Goal: Book appointment/travel/reservation

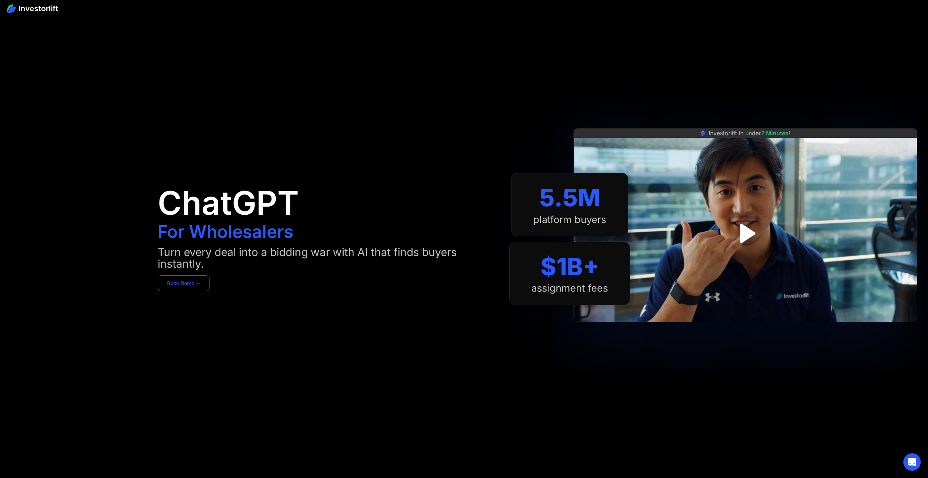
click at [188, 284] on link "Book Demo ➢" at bounding box center [184, 283] width 52 height 16
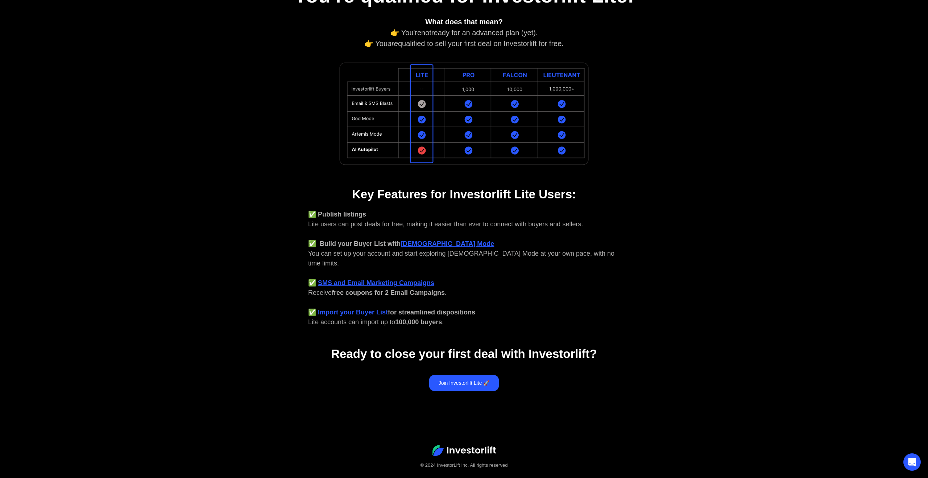
scroll to position [122, 0]
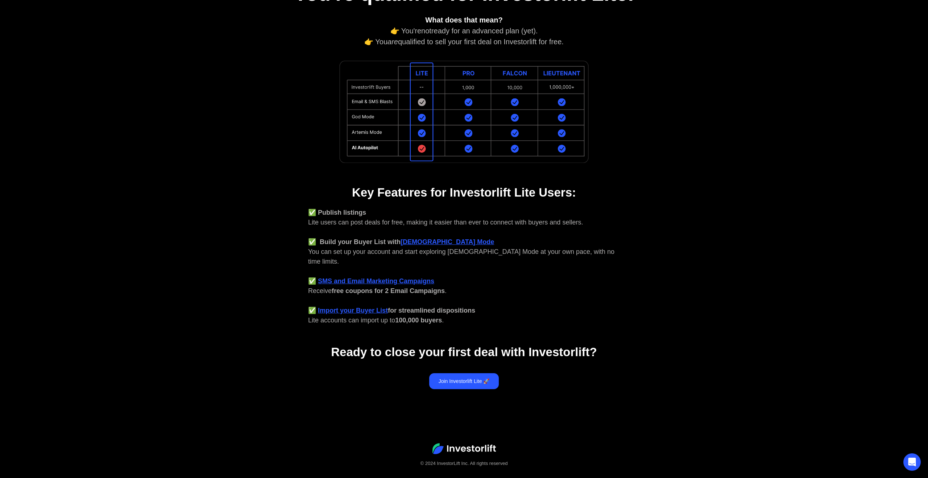
click at [369, 220] on div "✅ Publish listings Lite users can post deals for free, making it easier than ev…" at bounding box center [464, 266] width 312 height 117
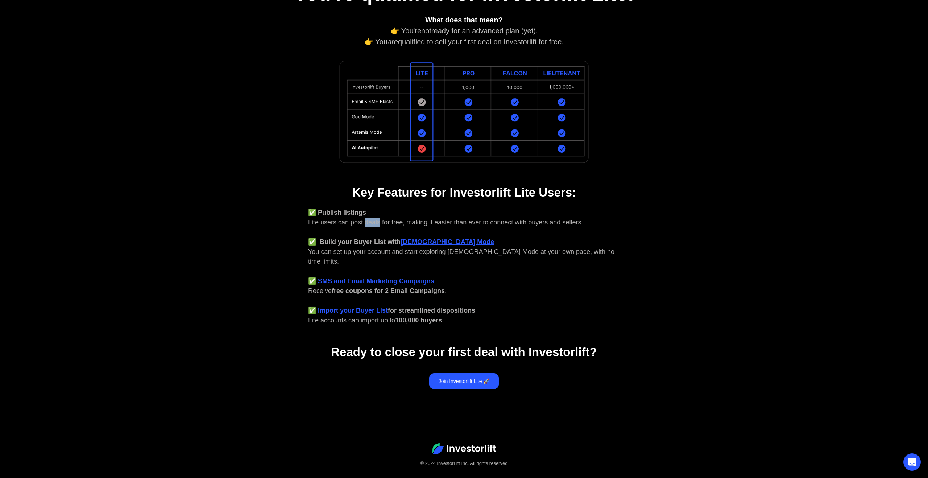
click at [369, 220] on div "✅ Publish listings Lite users can post deals for free, making it easier than ev…" at bounding box center [464, 266] width 312 height 117
click at [327, 253] on div "✅ Publish listings Lite users can post deals for free, making it easier than ev…" at bounding box center [464, 266] width 312 height 117
drag, startPoint x: 351, startPoint y: 223, endPoint x: 406, endPoint y: 223, distance: 54.7
click at [406, 223] on div "✅ Publish listings Lite users can post deals for free, making it easier than ev…" at bounding box center [464, 266] width 312 height 117
click at [407, 213] on div "✅ Publish listings Lite users can post deals for free, making it easier than ev…" at bounding box center [464, 266] width 312 height 117
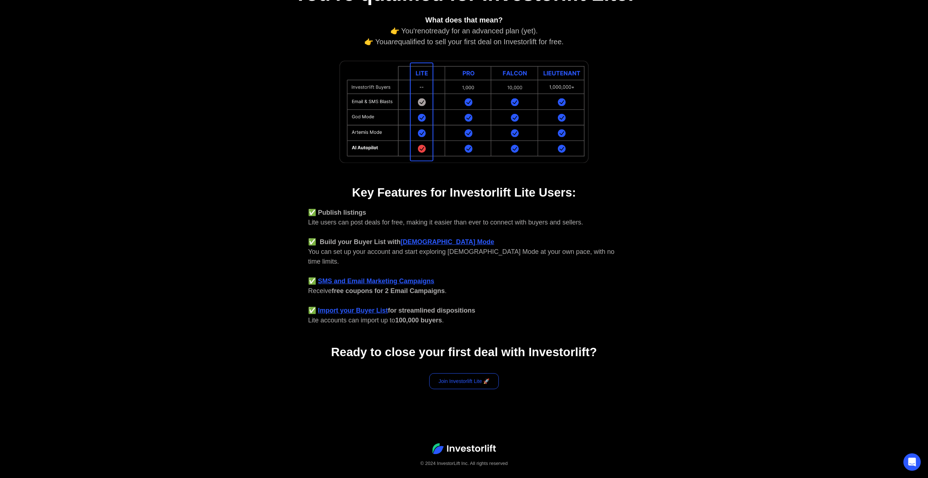
click at [463, 375] on link "Join Investorlift Lite 🚀" at bounding box center [464, 381] width 70 height 16
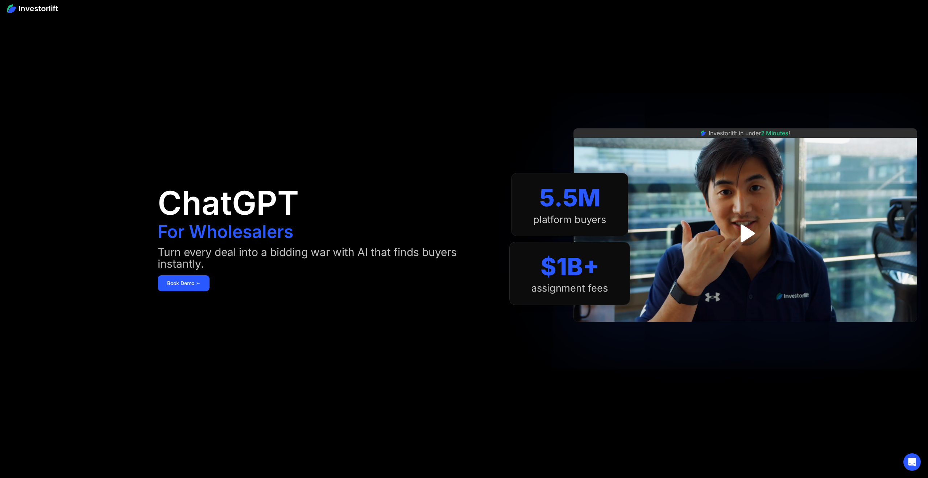
click at [720, 34] on div "Investorlift in under 2 Minutes !" at bounding box center [746, 239] width 344 height 478
click at [183, 278] on link "Book Demo ➢" at bounding box center [184, 283] width 52 height 16
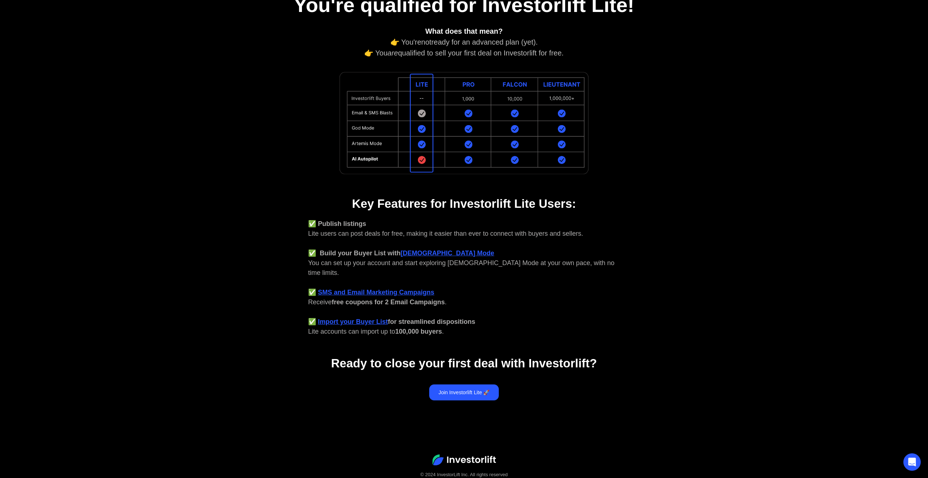
scroll to position [124, 0]
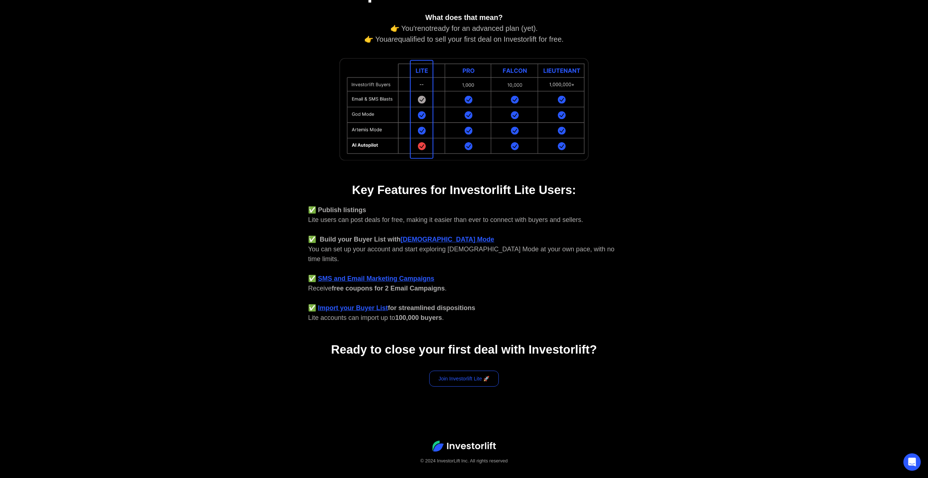
click at [467, 371] on link "Join Investorlift Lite 🚀" at bounding box center [464, 379] width 70 height 16
